Goal: Information Seeking & Learning: Learn about a topic

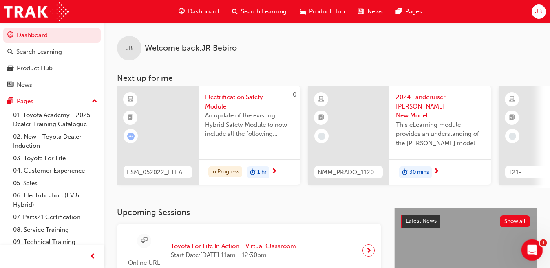
click at [527, 248] on icon "Open Intercom Messenger" at bounding box center [530, 248] width 13 height 13
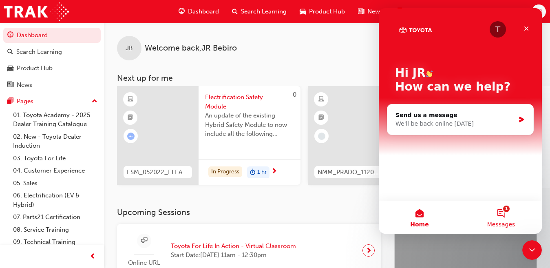
click at [504, 216] on button "1 Messages" at bounding box center [501, 217] width 82 height 33
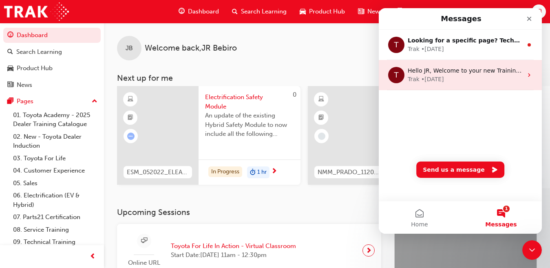
click at [517, 79] on div "Trak • [DATE]" at bounding box center [465, 79] width 115 height 9
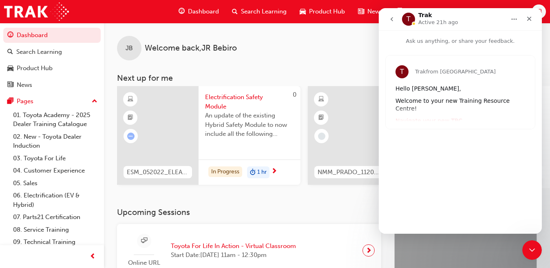
click at [436, 186] on div "T Trak from [GEOGRAPHIC_DATA] Hello JR, Welcome to your new Training Resource C…" at bounding box center [460, 135] width 163 height 181
click at [533, 20] on div "Close" at bounding box center [529, 18] width 15 height 15
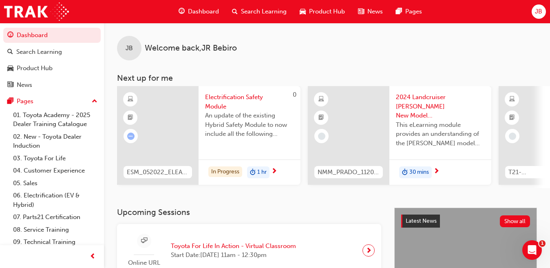
click at [546, 61] on div "JB Welcome back , JR Bebiro Next up for me 0 ESM_052022_ELEARN Electrification …" at bounding box center [327, 105] width 446 height 165
click at [215, 97] on span "Electrification Safety Module" at bounding box center [249, 102] width 89 height 18
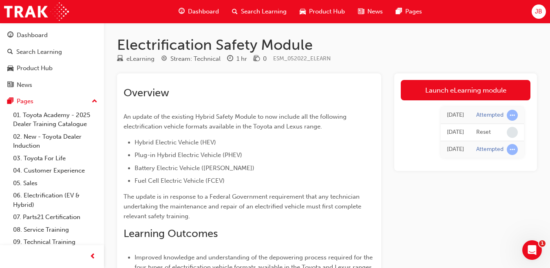
click at [448, 104] on div "[DATE] Attempted [DATE] Reset [DATE] Attempted" at bounding box center [466, 132] width 130 height 64
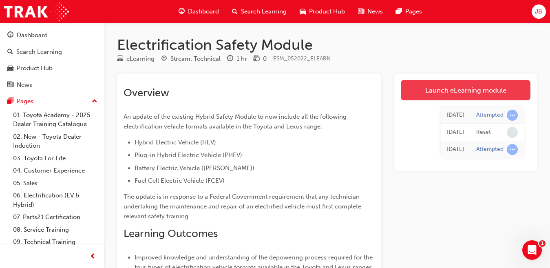
click at [449, 94] on link "Launch eLearning module" at bounding box center [466, 90] width 130 height 20
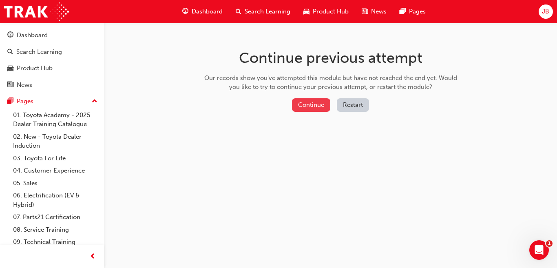
click at [306, 111] on button "Continue" at bounding box center [311, 104] width 38 height 13
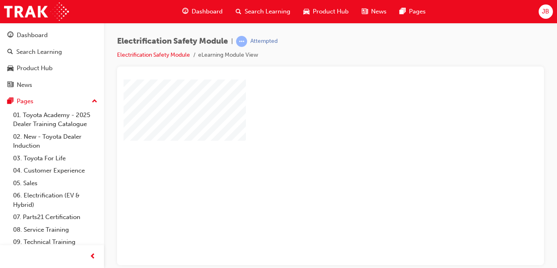
click at [307, 148] on div "play" at bounding box center [307, 148] width 0 height 0
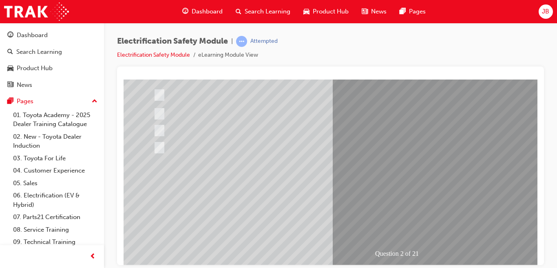
scroll to position [110, 0]
drag, startPoint x: 530, startPoint y: 150, endPoint x: 536, endPoint y: 207, distance: 57.4
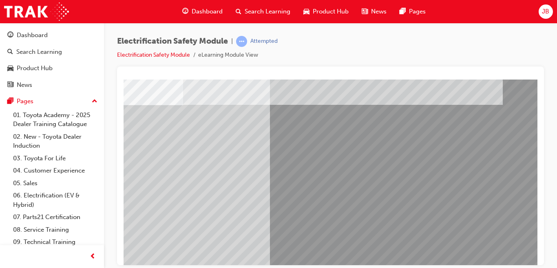
scroll to position [35, 69]
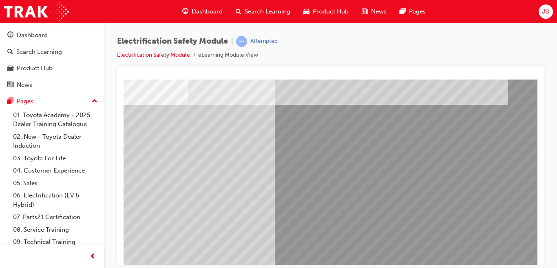
click at [129, 47] on html "Question 2 of 21 Loading..." at bounding box center [273, 45] width 414 height 3
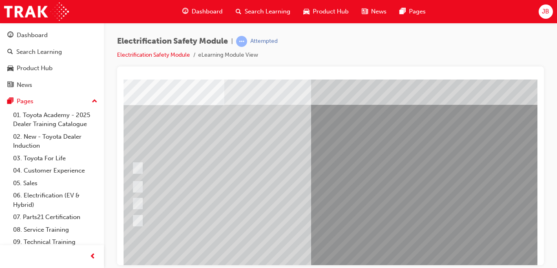
click at [129, 47] on html "Question 2 of 21 Loading..." at bounding box center [309, 45] width 414 height 3
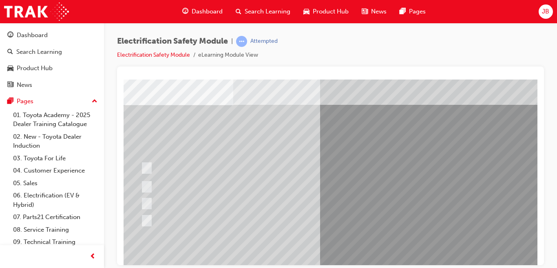
scroll to position [35, 4]
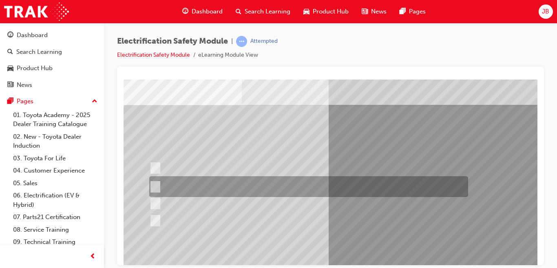
click at [151, 185] on input "The Battery Electric uses AC & DC charging capability and has no petrol engine." at bounding box center [153, 186] width 9 height 9
radio input "true"
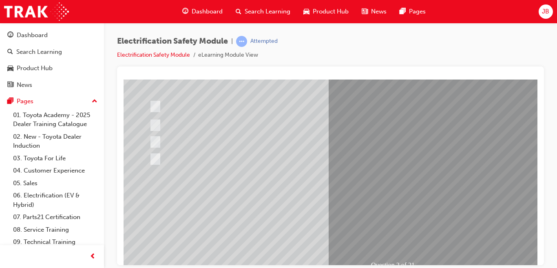
scroll to position [127, 4]
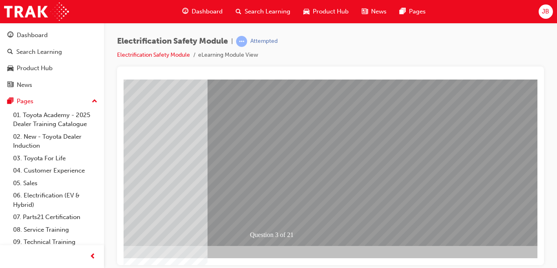
scroll to position [127, 148]
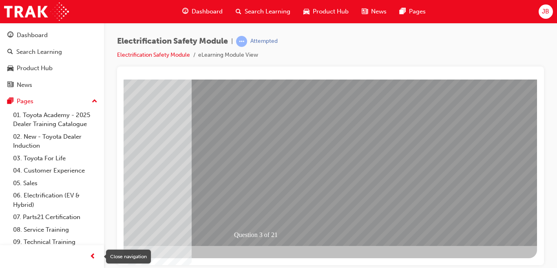
click at [90, 257] on span "prev-icon" at bounding box center [93, 257] width 6 height 10
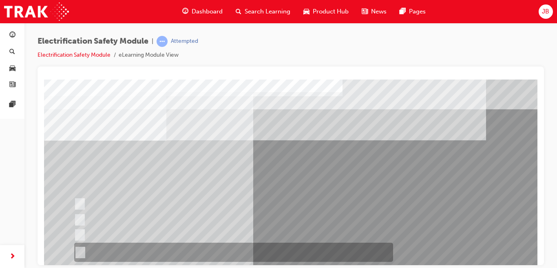
click at [90, 257] on div at bounding box center [231, 252] width 319 height 19
radio input "true"
click at [90, 257] on div at bounding box center [231, 252] width 319 height 19
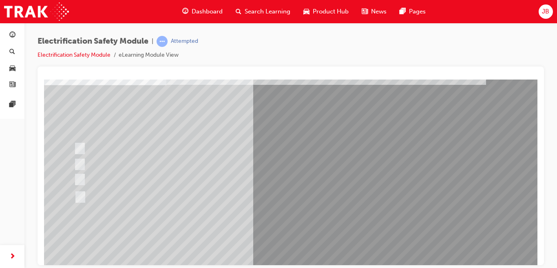
scroll to position [56, 0]
drag, startPoint x: 533, startPoint y: 116, endPoint x: 587, endPoint y: 225, distance: 122.3
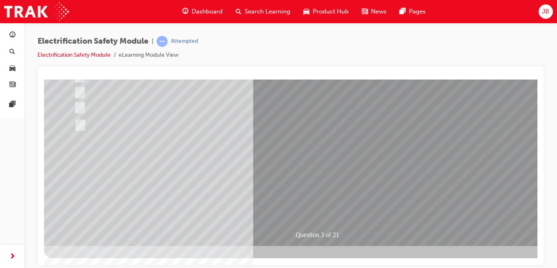
scroll to position [0, 0]
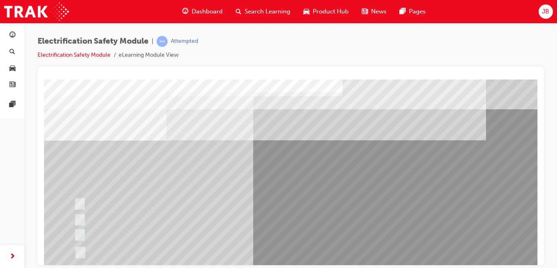
drag, startPoint x: 29, startPoint y: 59, endPoint x: 40, endPoint y: 100, distance: 42.7
click at [40, 100] on div at bounding box center [291, 165] width 506 height 199
click at [3, 132] on div "Dashboard Search Learning Product Hub News Pages Pages" at bounding box center [12, 123] width 24 height 247
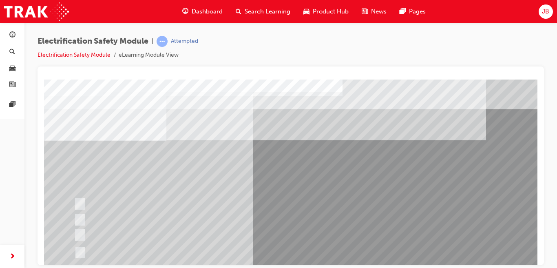
drag, startPoint x: 8, startPoint y: 133, endPoint x: 3, endPoint y: 149, distance: 16.5
click at [3, 149] on div "Dashboard Search Learning Product Hub News Pages Pages" at bounding box center [12, 123] width 24 height 247
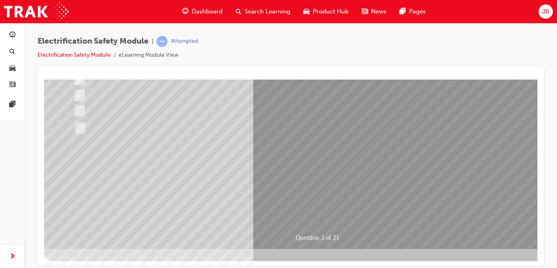
scroll to position [126, 0]
drag, startPoint x: 433, startPoint y: 214, endPoint x: 419, endPoint y: 210, distance: 14.4
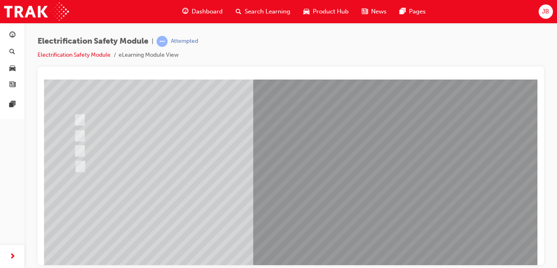
scroll to position [84, 0]
drag, startPoint x: 532, startPoint y: 152, endPoint x: 583, endPoint y: 277, distance: 134.2
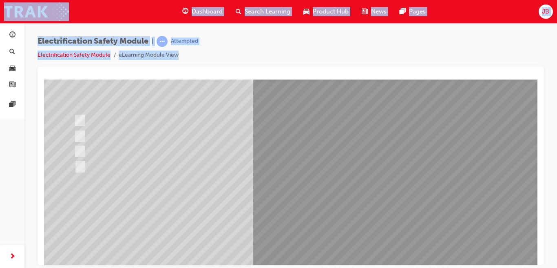
drag, startPoint x: 537, startPoint y: 198, endPoint x: 543, endPoint y: 190, distance: 9.7
click at [537, 197] on div at bounding box center [291, 165] width 506 height 199
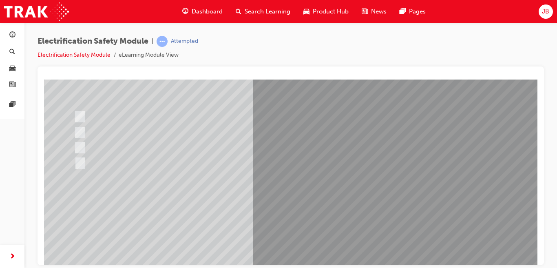
drag, startPoint x: 581, startPoint y: 263, endPoint x: 530, endPoint y: 173, distance: 103.2
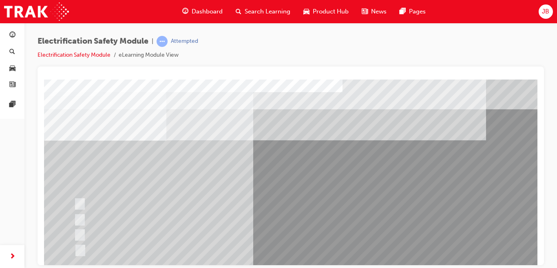
drag, startPoint x: 533, startPoint y: 133, endPoint x: 600, endPoint y: 117, distance: 69.0
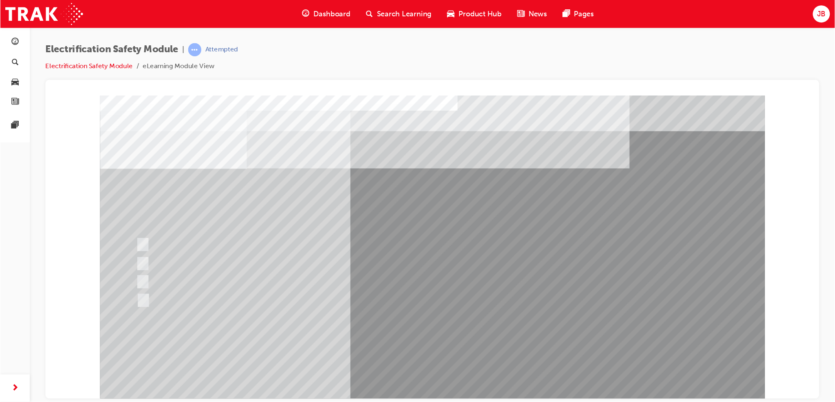
scroll to position [34, 0]
drag, startPoint x: 603, startPoint y: 132, endPoint x: 683, endPoint y: 163, distance: 86.5
click at [556, 124] on div "Electrification Safety Module | Attempted Electrification Safety Module eLearni…" at bounding box center [359, 168] width 671 height 291
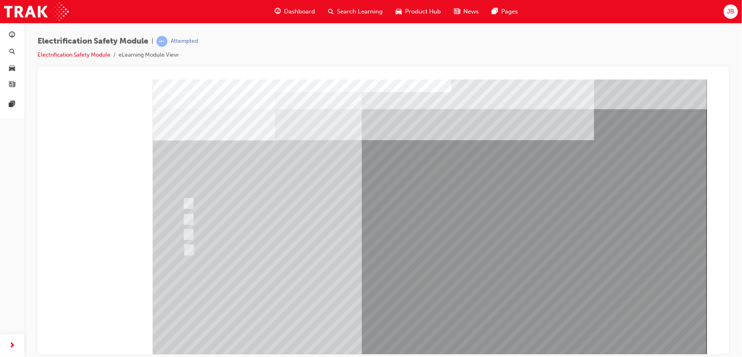
scroll to position [33, 0]
